Goal: Complete application form

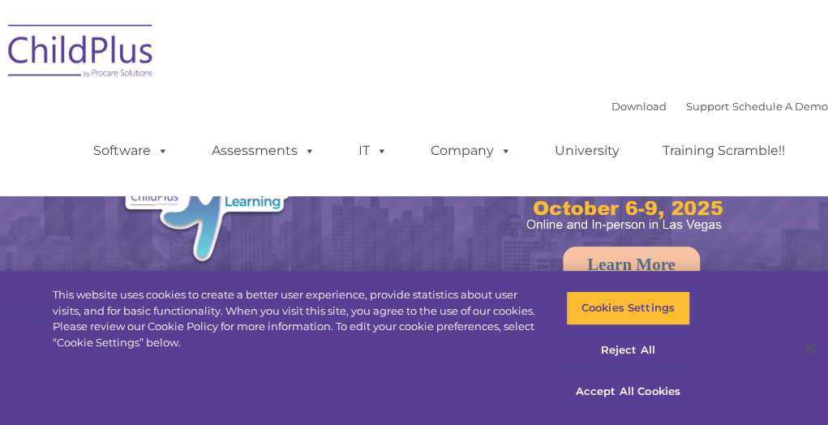
select select "MEDIUM"
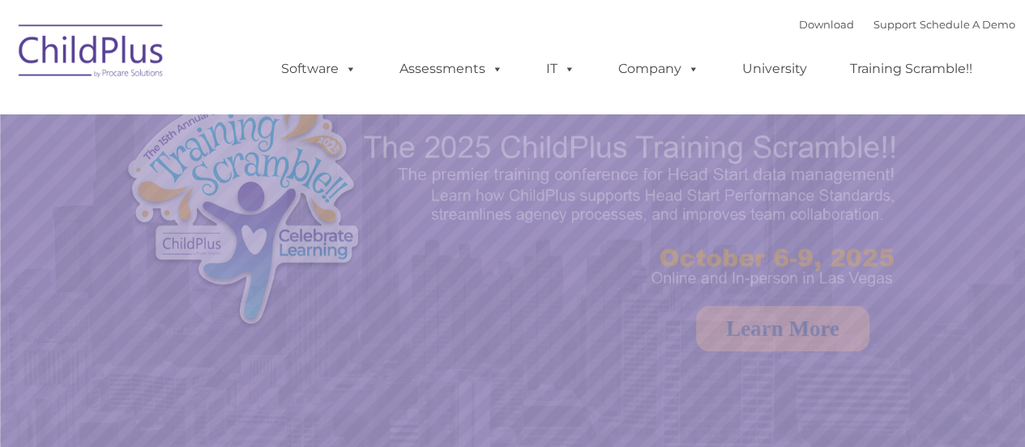
select select "MEDIUM"
